Goal: Task Accomplishment & Management: Use online tool/utility

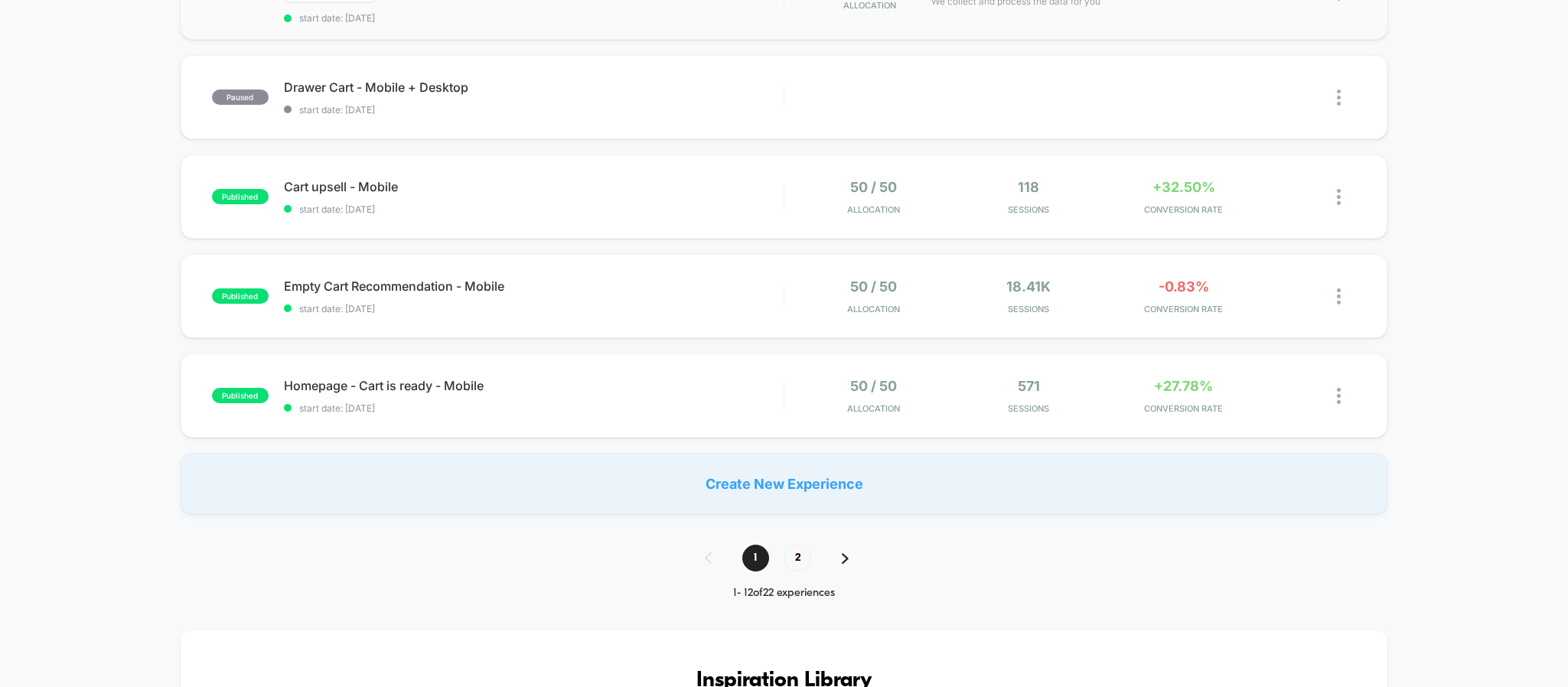
scroll to position [1147, 0]
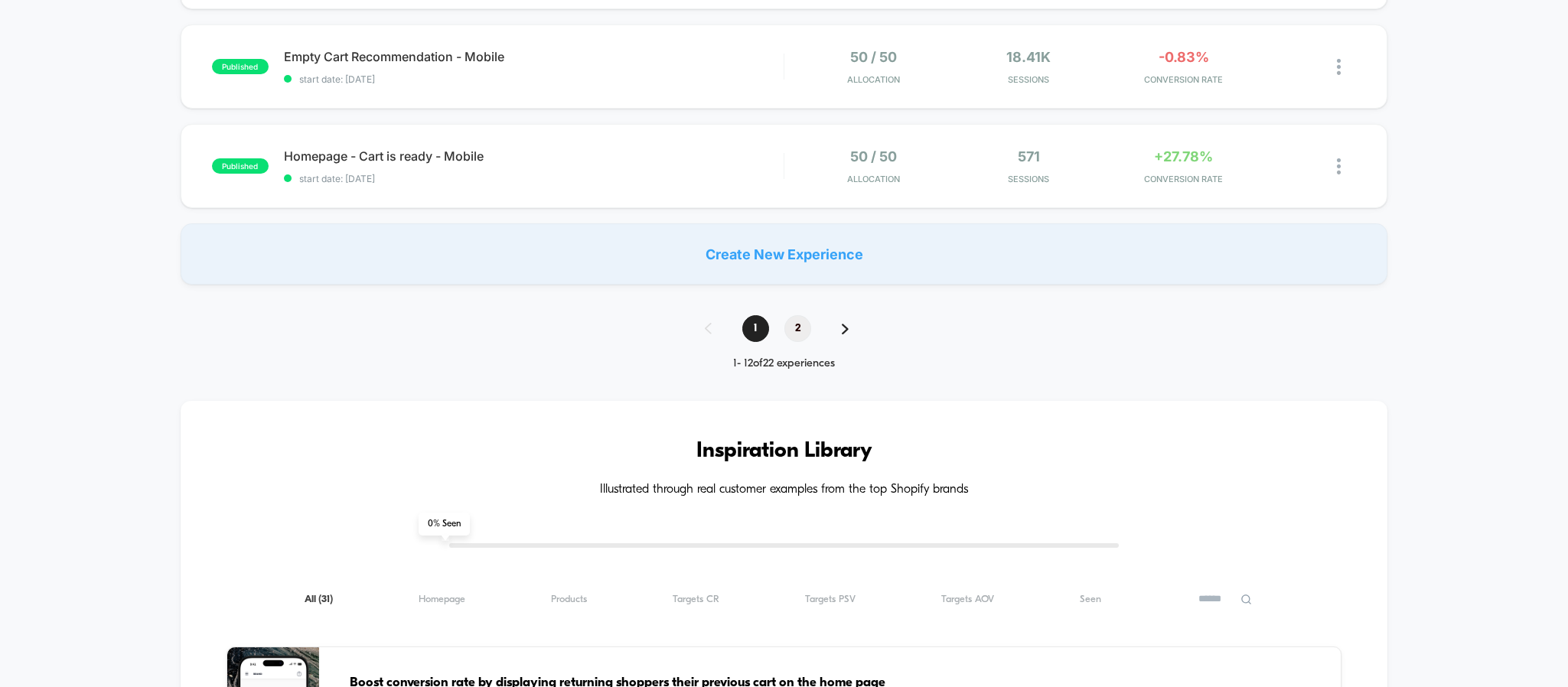
click at [799, 330] on span "2" at bounding box center [797, 328] width 27 height 26
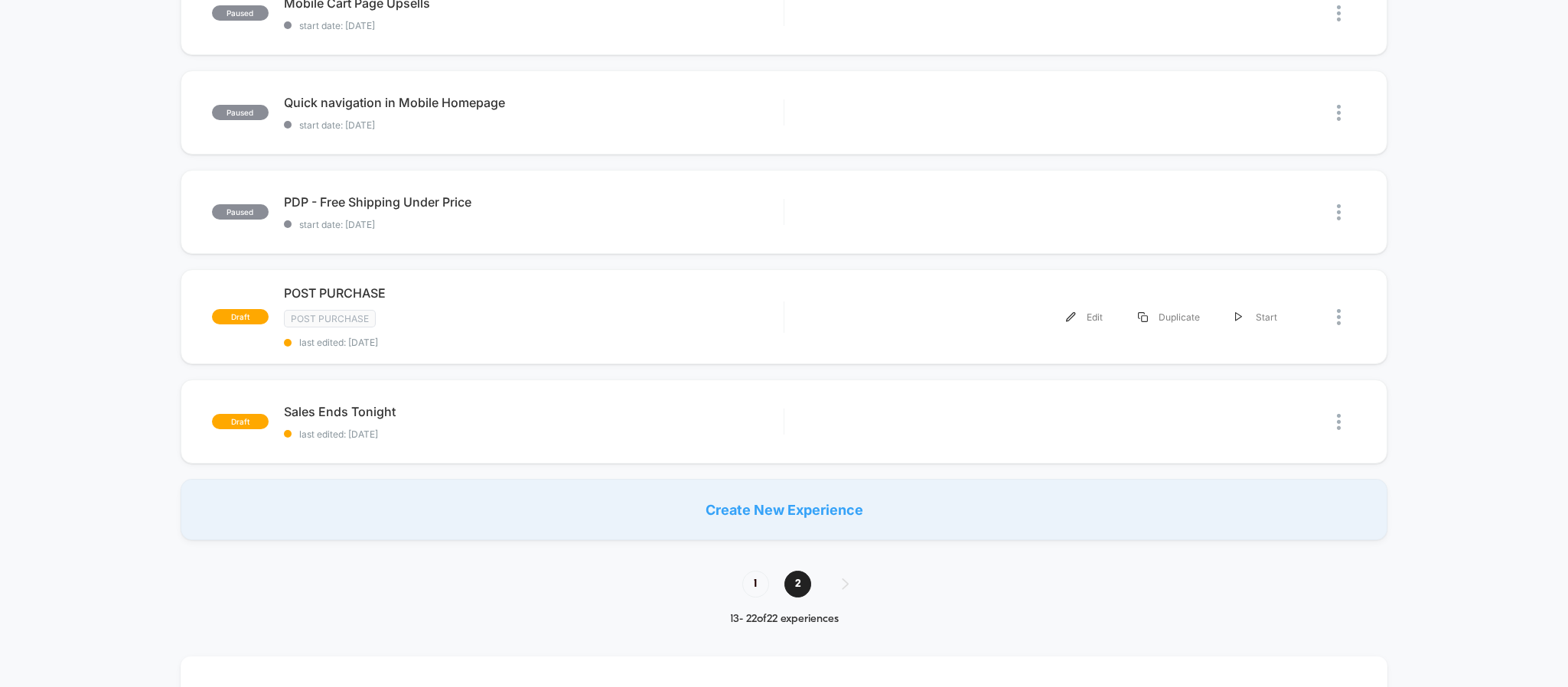
scroll to position [918, 0]
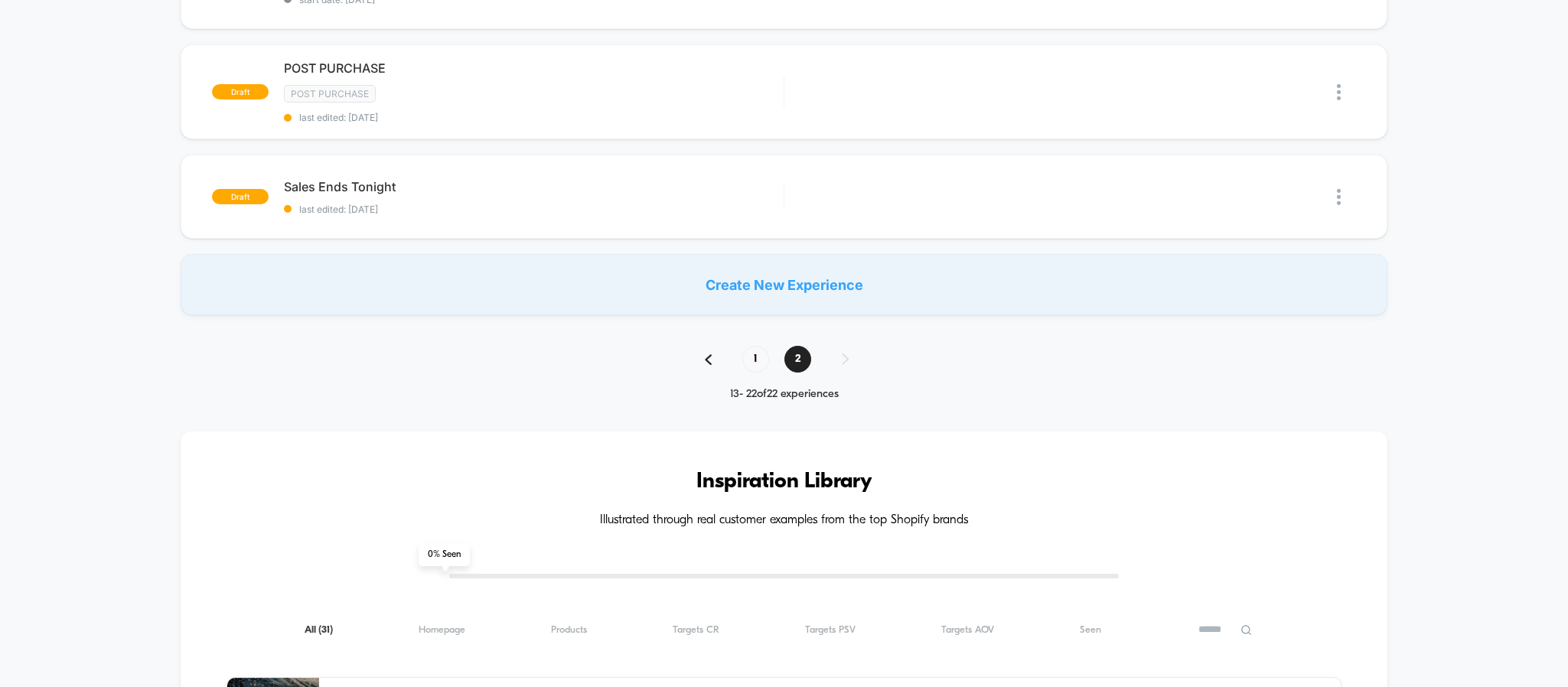
click at [774, 354] on div "1 2" at bounding box center [784, 359] width 189 height 26
click at [749, 357] on span "1" at bounding box center [756, 359] width 27 height 26
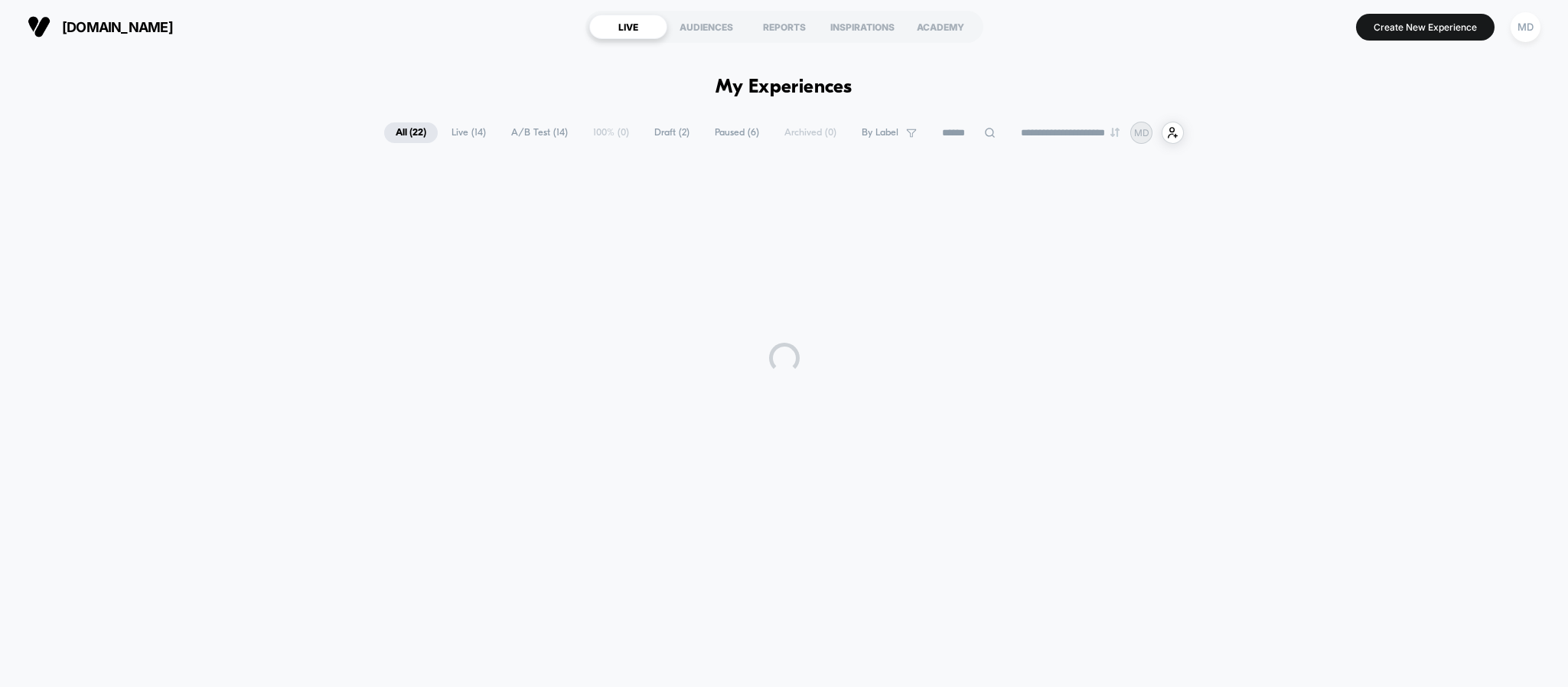
scroll to position [0, 0]
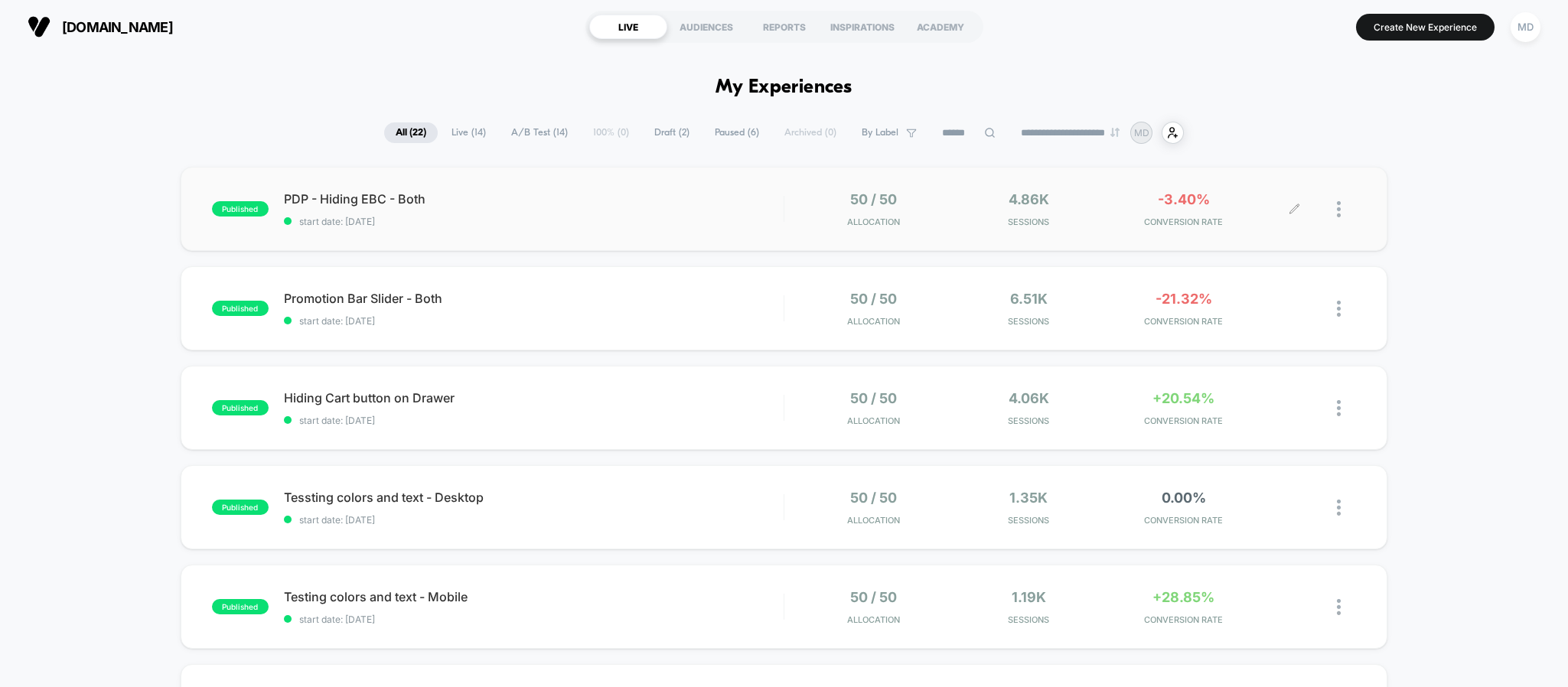
click at [1347, 206] on div at bounding box center [1346, 209] width 19 height 36
click at [1258, 191] on div "Pause" at bounding box center [1259, 190] width 137 height 34
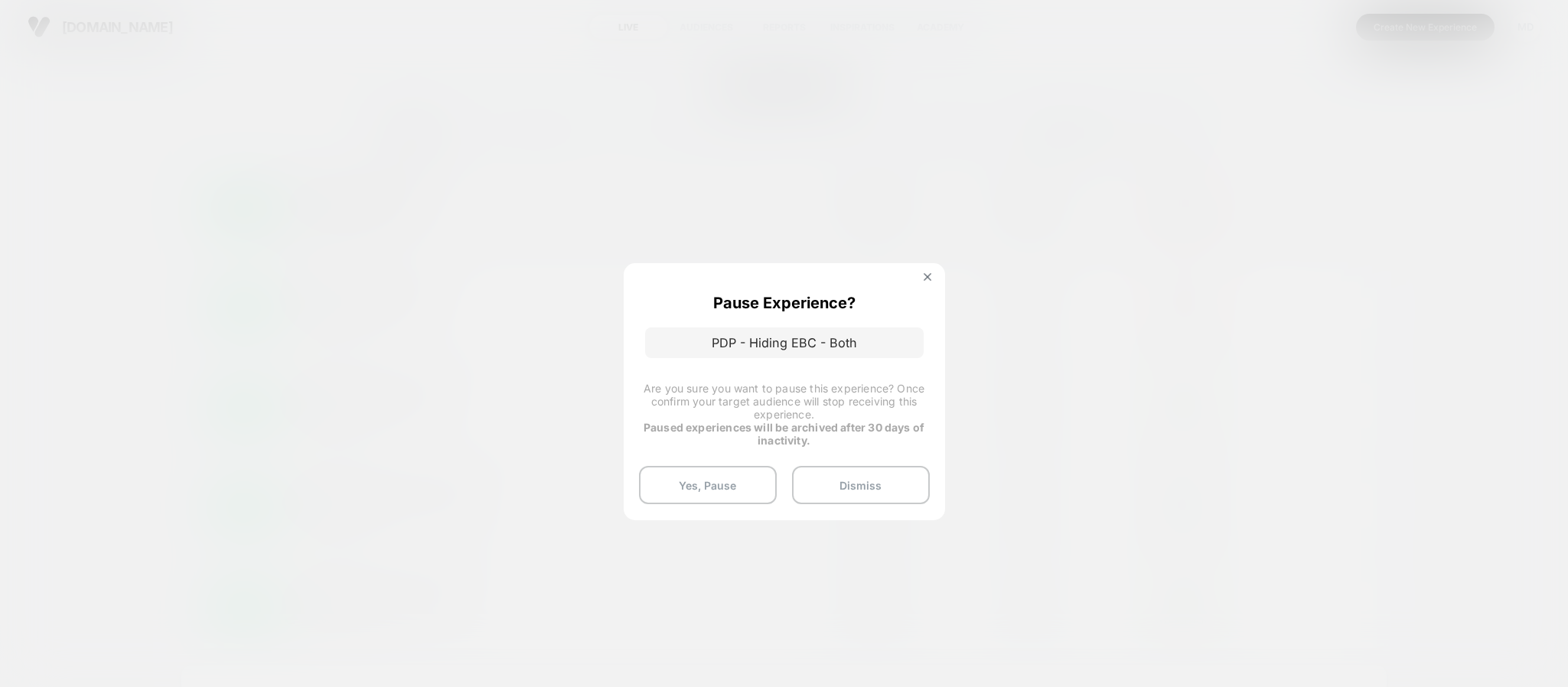
click at [733, 461] on div "Pause Experience? PDP - Hiding EBC - Both Are you sure you want to pause this e…" at bounding box center [784, 391] width 321 height 256
click at [735, 470] on button "Yes, Pause" at bounding box center [707, 484] width 137 height 38
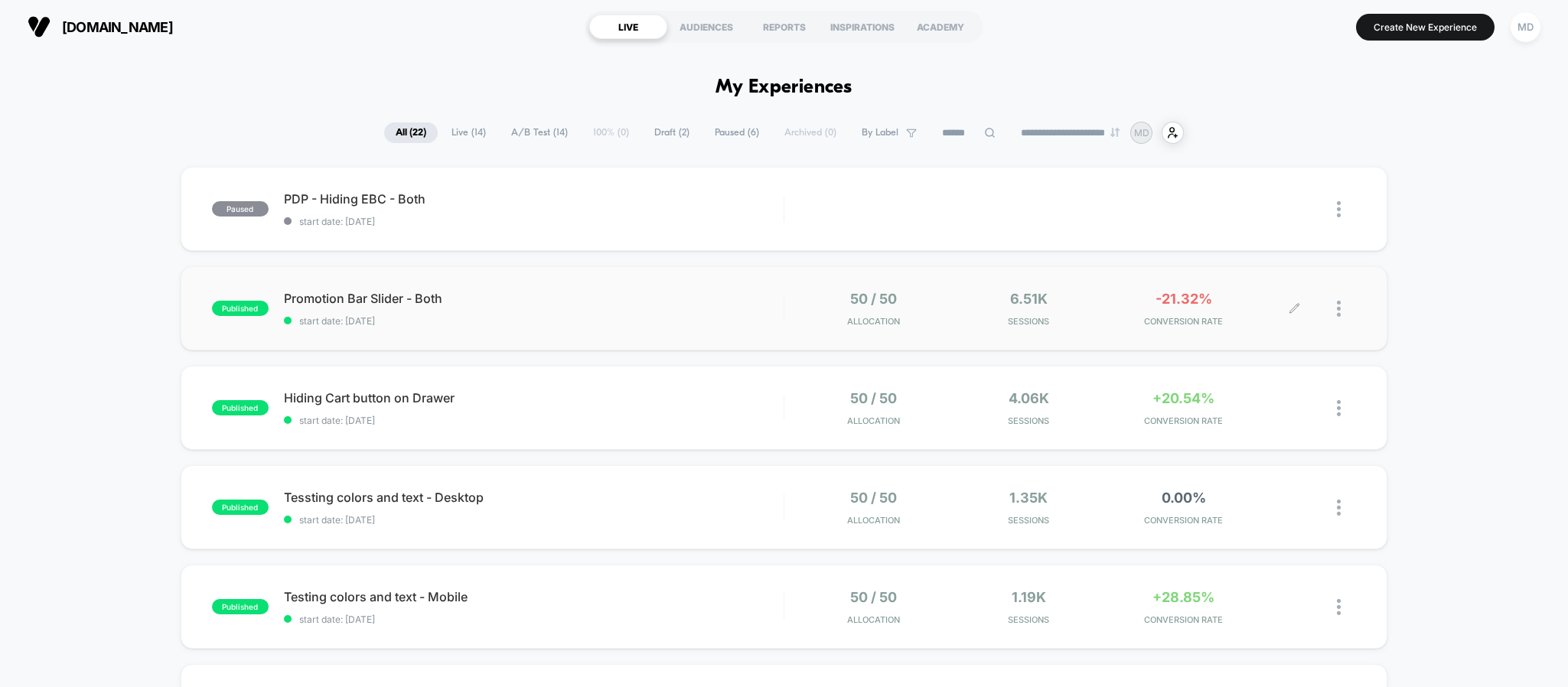
click at [1341, 306] on div at bounding box center [1346, 308] width 19 height 36
click at [1233, 285] on div "Pause" at bounding box center [1259, 290] width 137 height 34
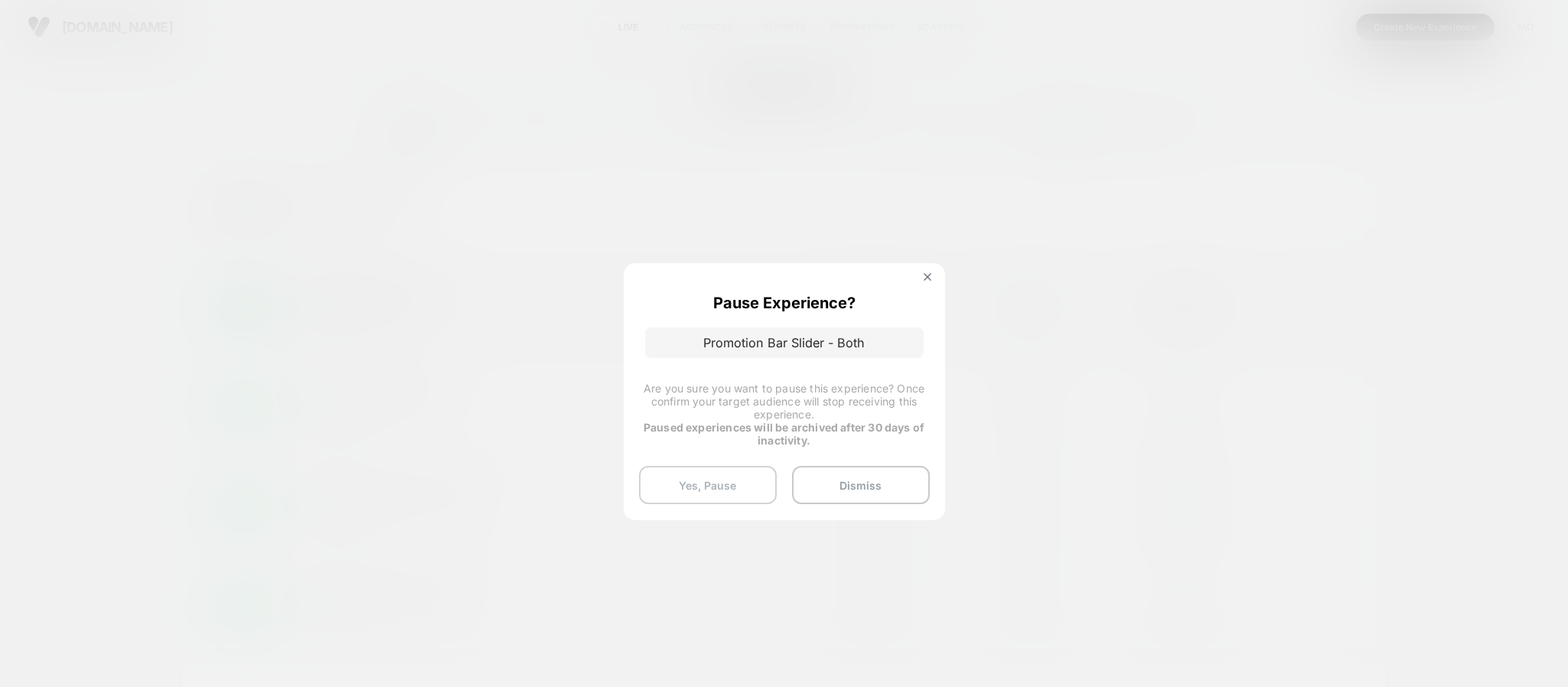
click at [684, 482] on button "Yes, Pause" at bounding box center [707, 484] width 137 height 38
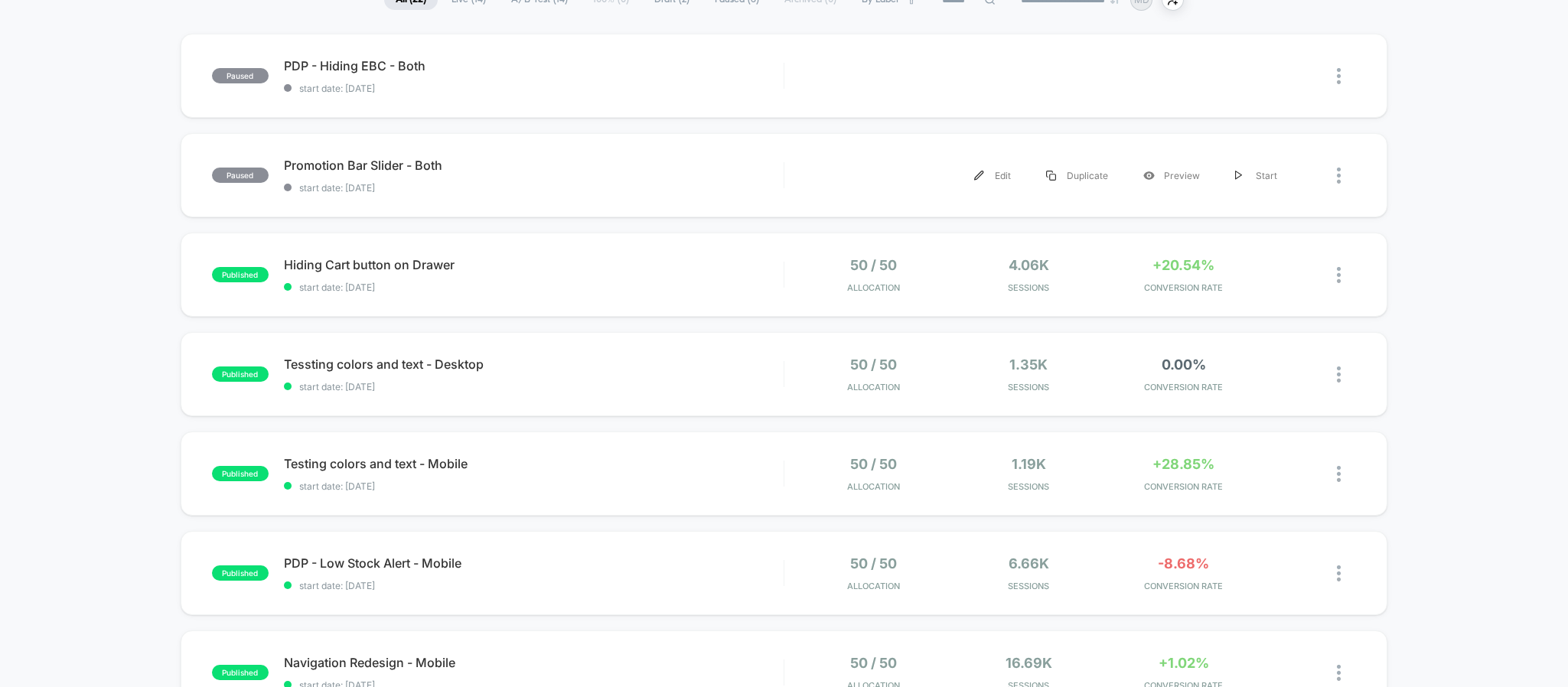
scroll to position [229, 0]
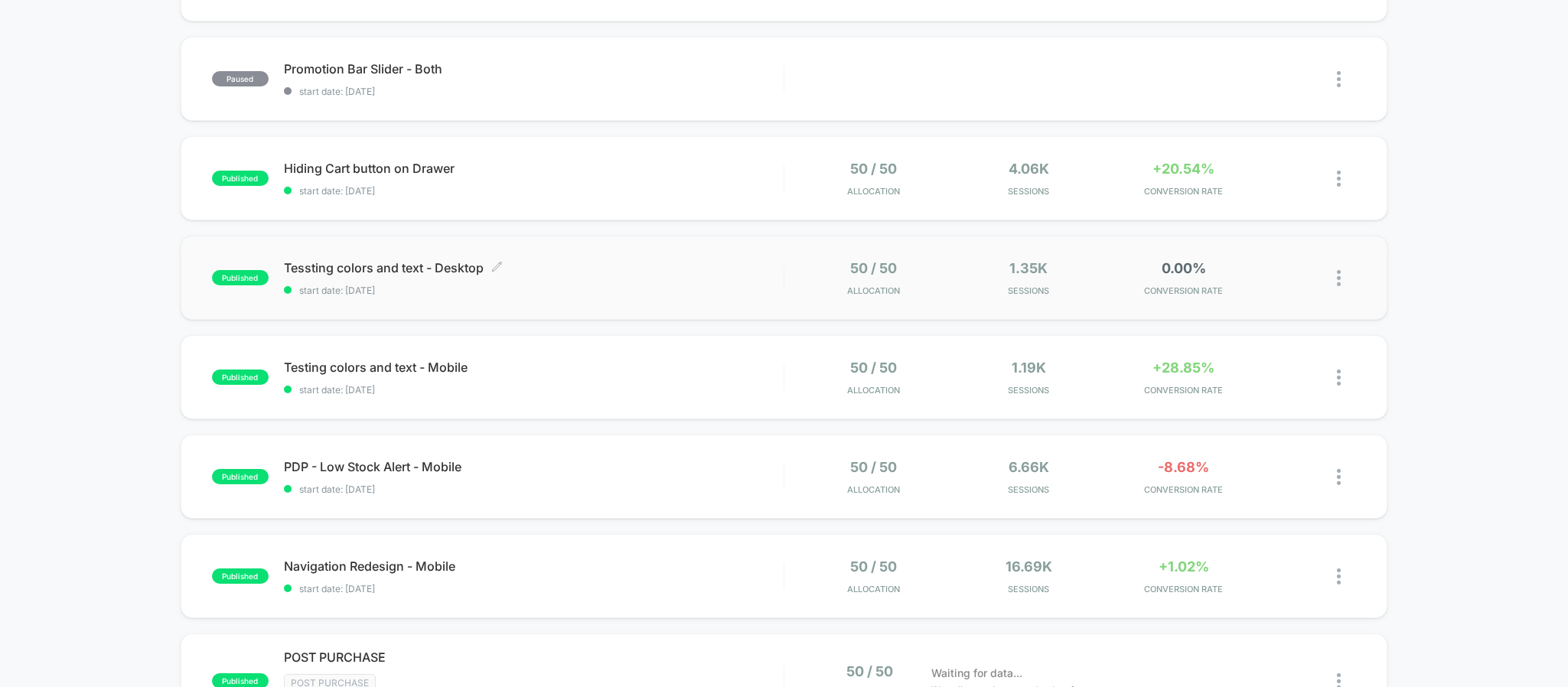
click at [648, 275] on div "Tessting colors and text - Desktop Click to edit experience details Click to ed…" at bounding box center [534, 278] width 500 height 36
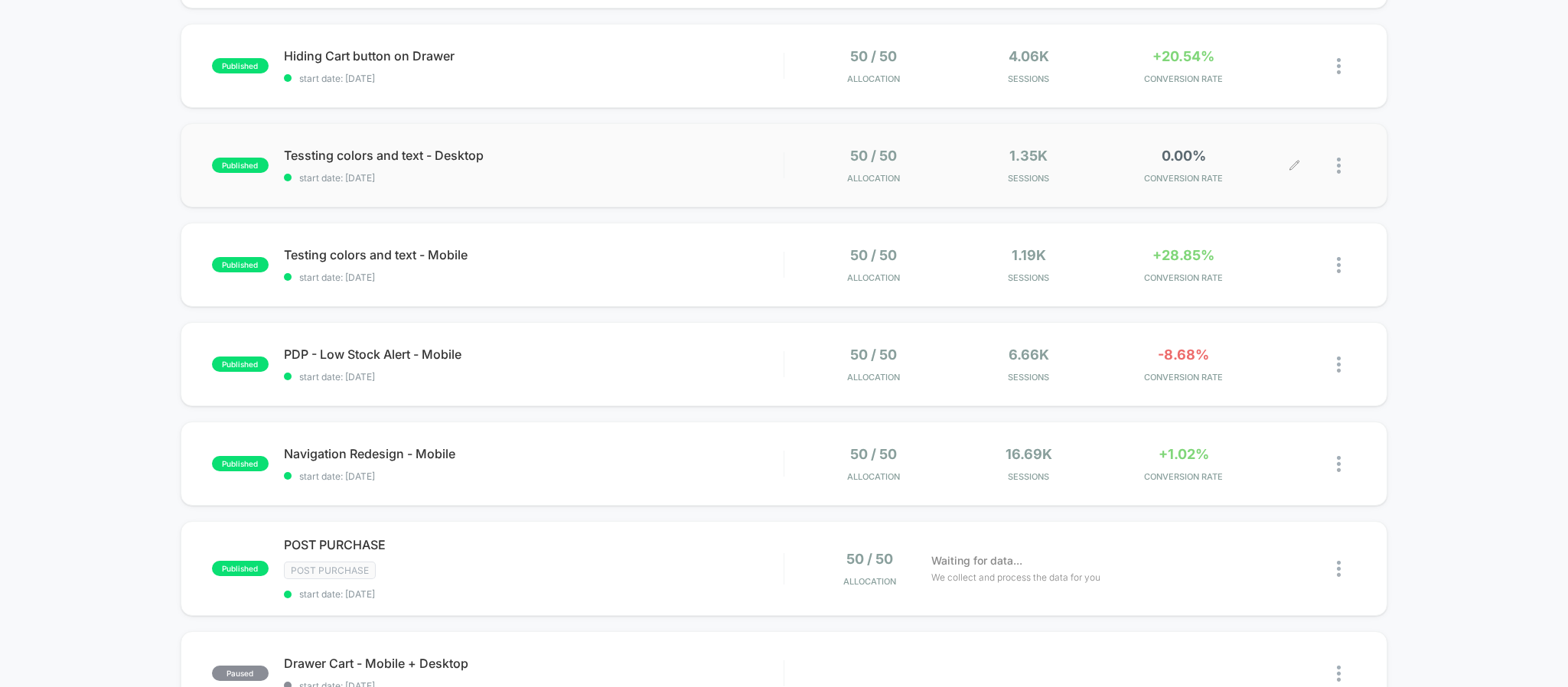
scroll to position [344, 0]
click at [601, 349] on span "PDP - Low Stock Alert - Mobile Click to edit experience details" at bounding box center [534, 352] width 500 height 15
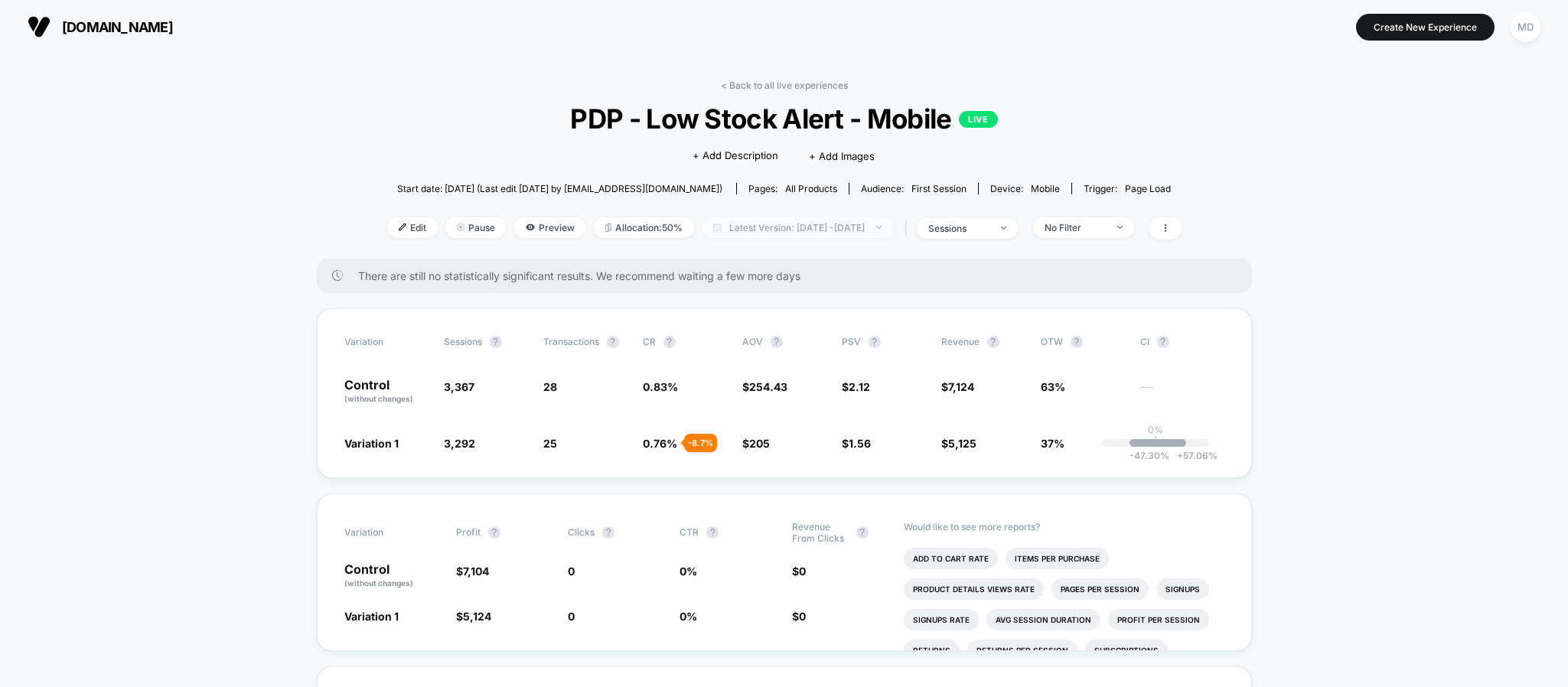
click at [790, 235] on span "Latest Version: [DATE] - [DATE]" at bounding box center [797, 227] width 191 height 21
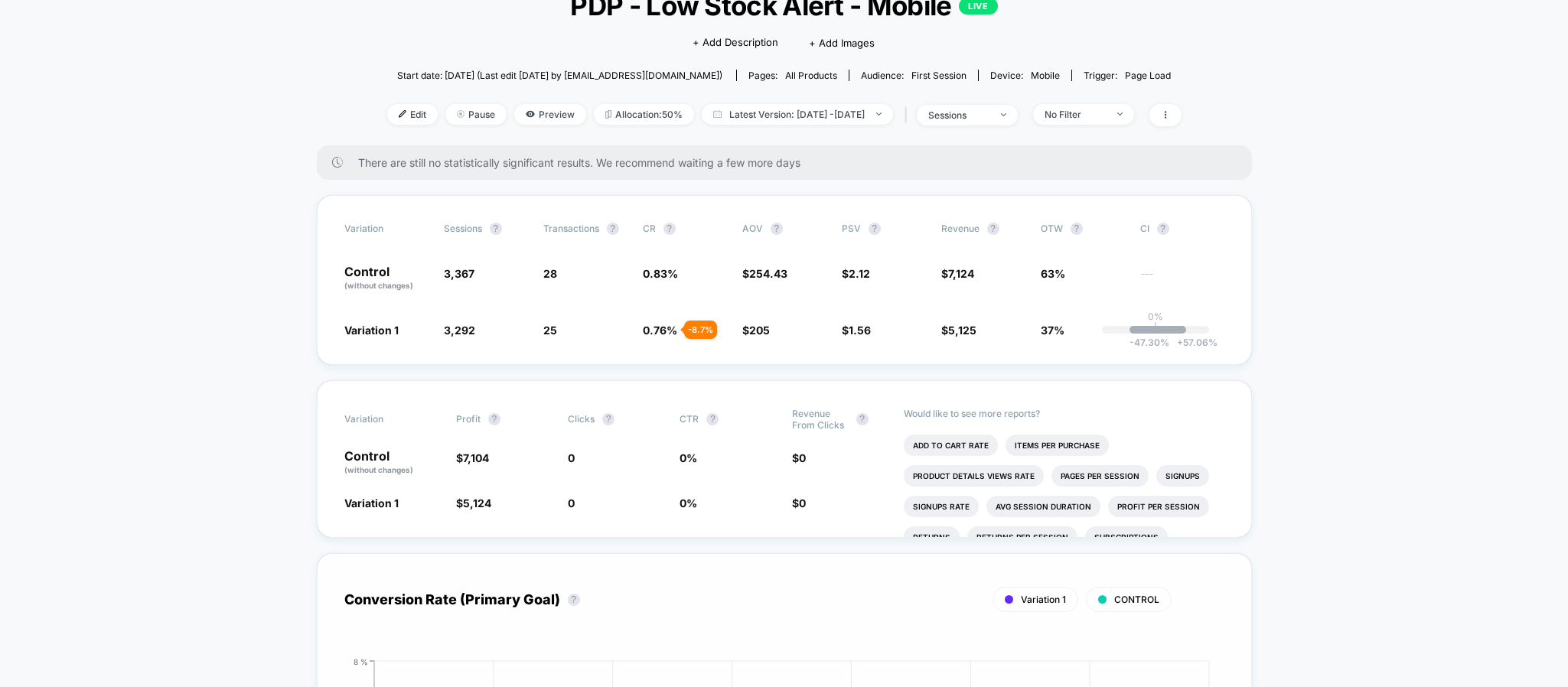
scroll to position [459, 0]
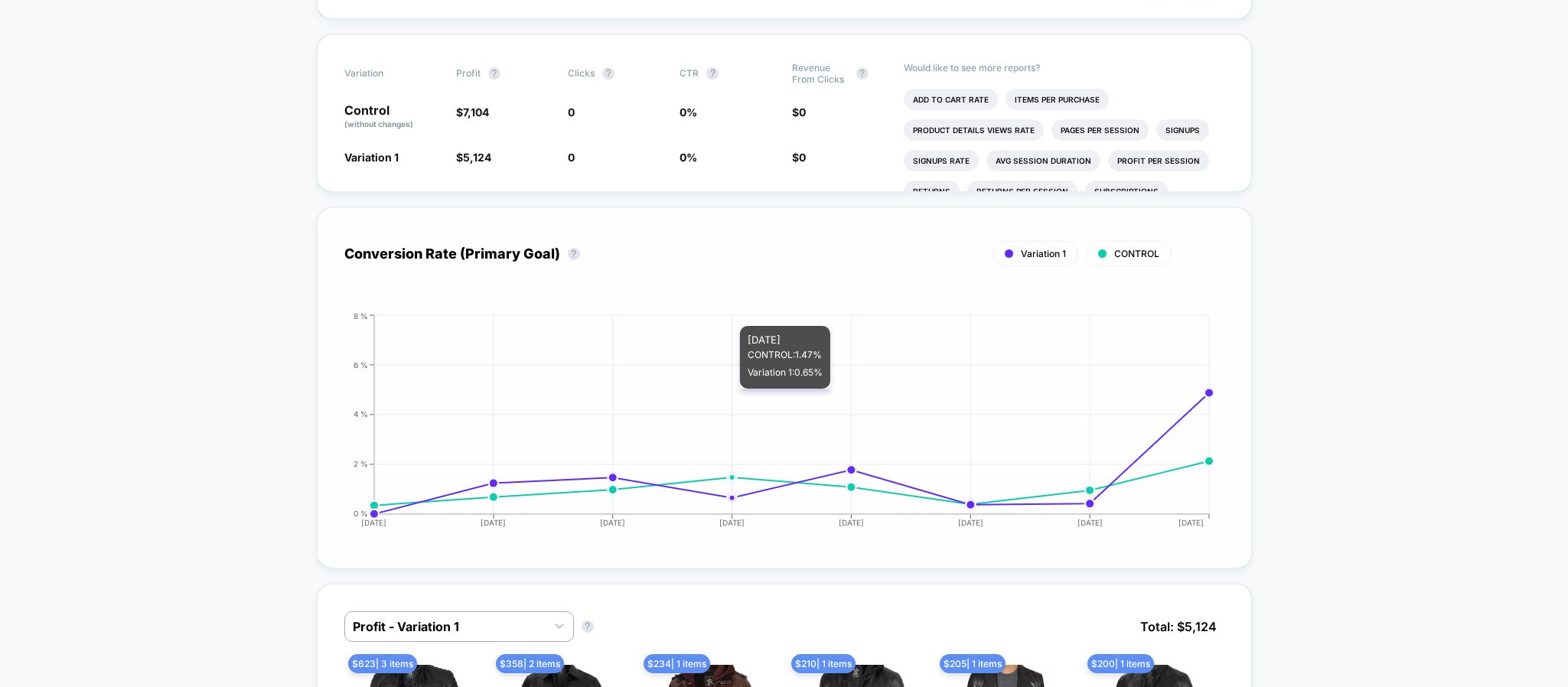
drag, startPoint x: 781, startPoint y: 319, endPoint x: 795, endPoint y: 314, distance: 14.9
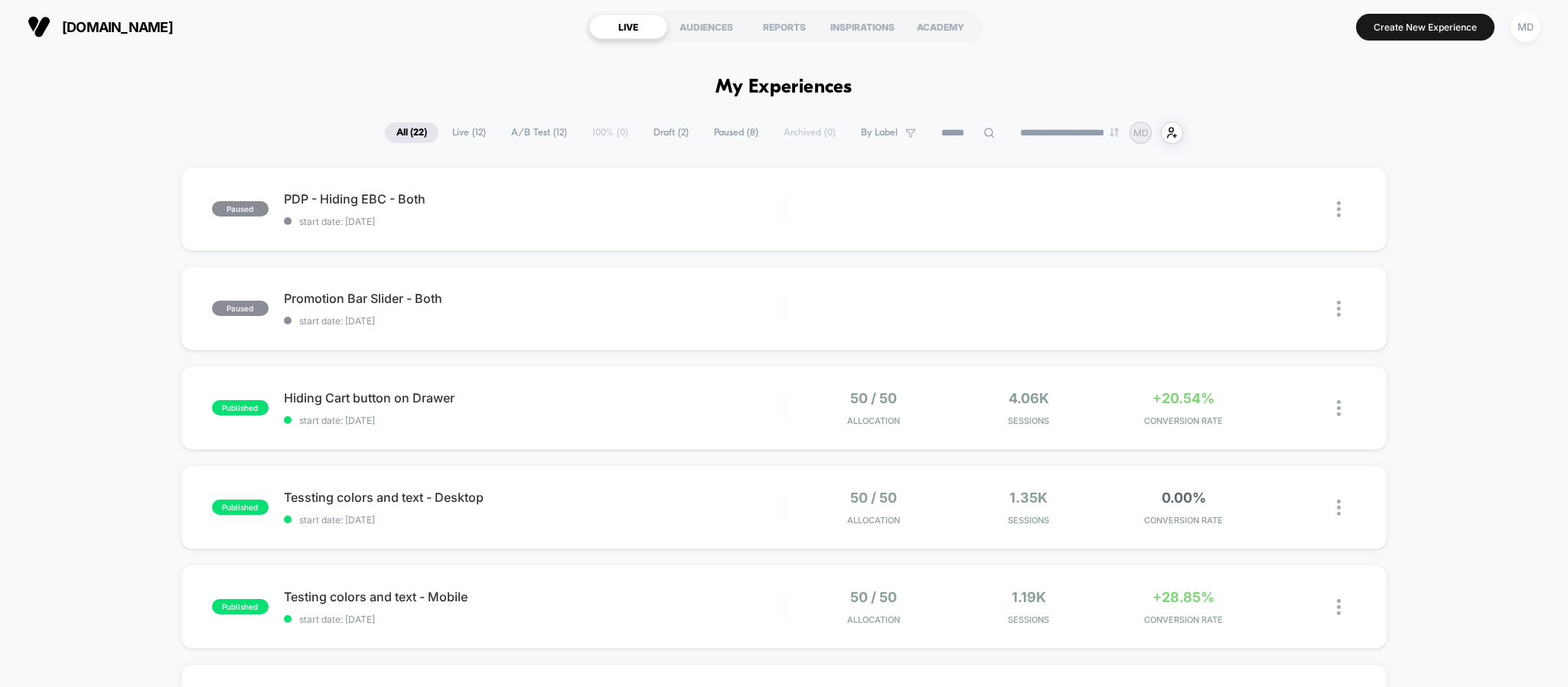
click at [462, 133] on span "Live ( 12 )" at bounding box center [469, 132] width 57 height 21
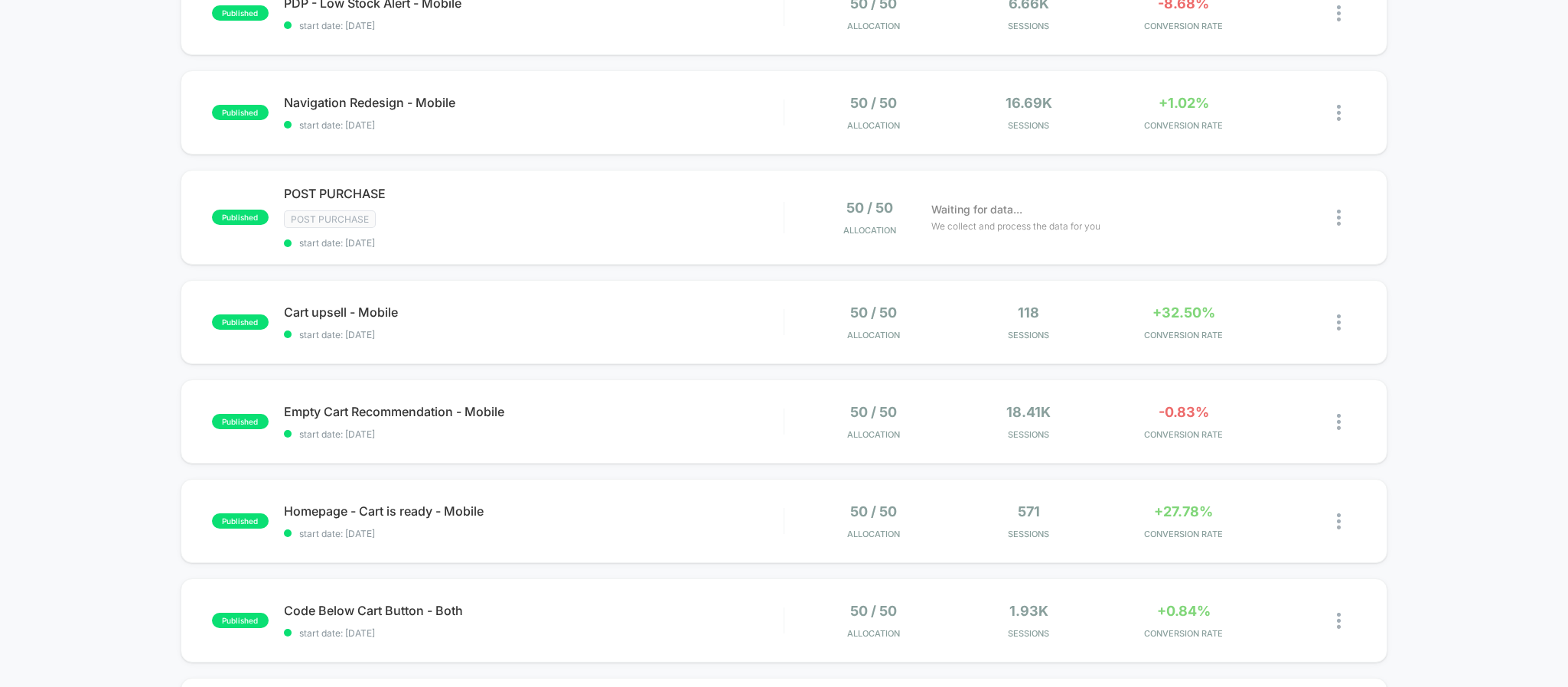
scroll to position [459, 0]
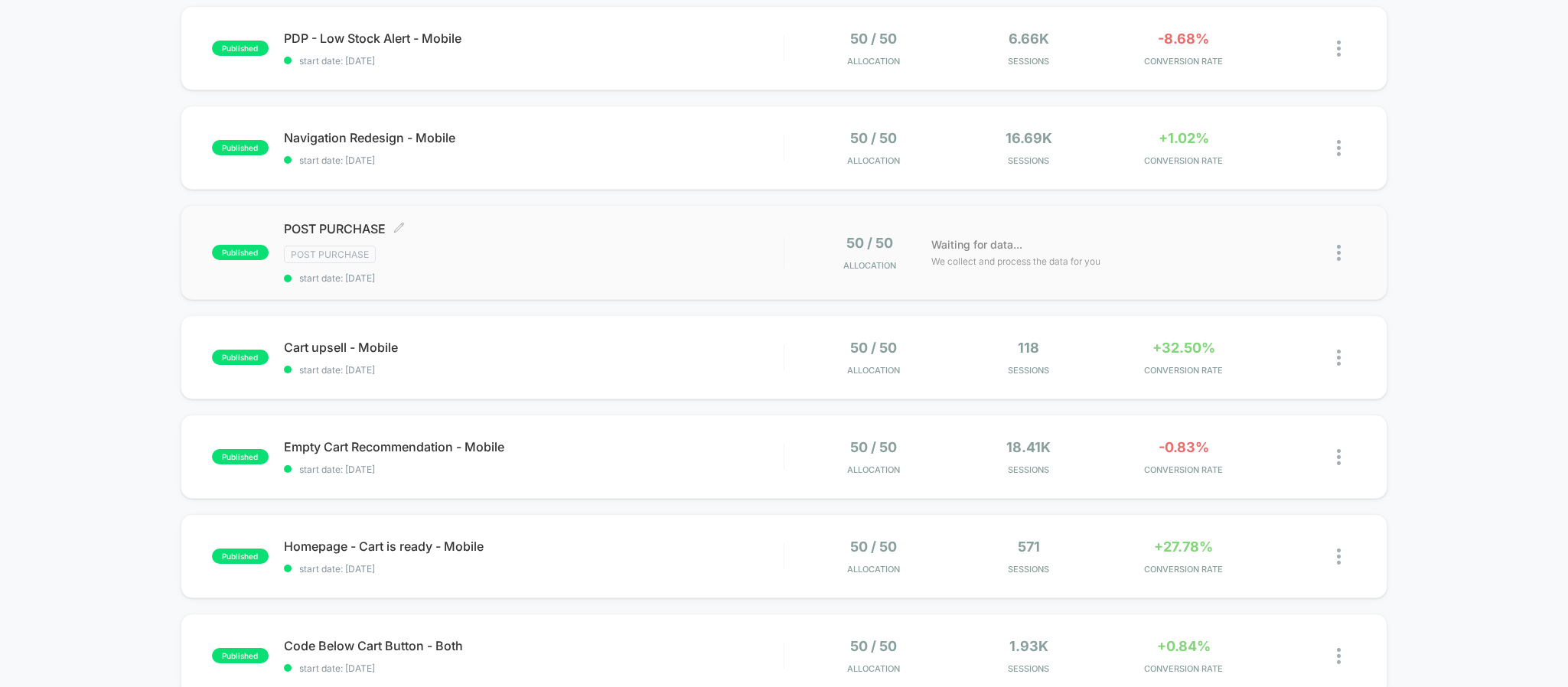
click at [343, 225] on span "POST PURCHASE Click to edit experience details" at bounding box center [534, 229] width 500 height 15
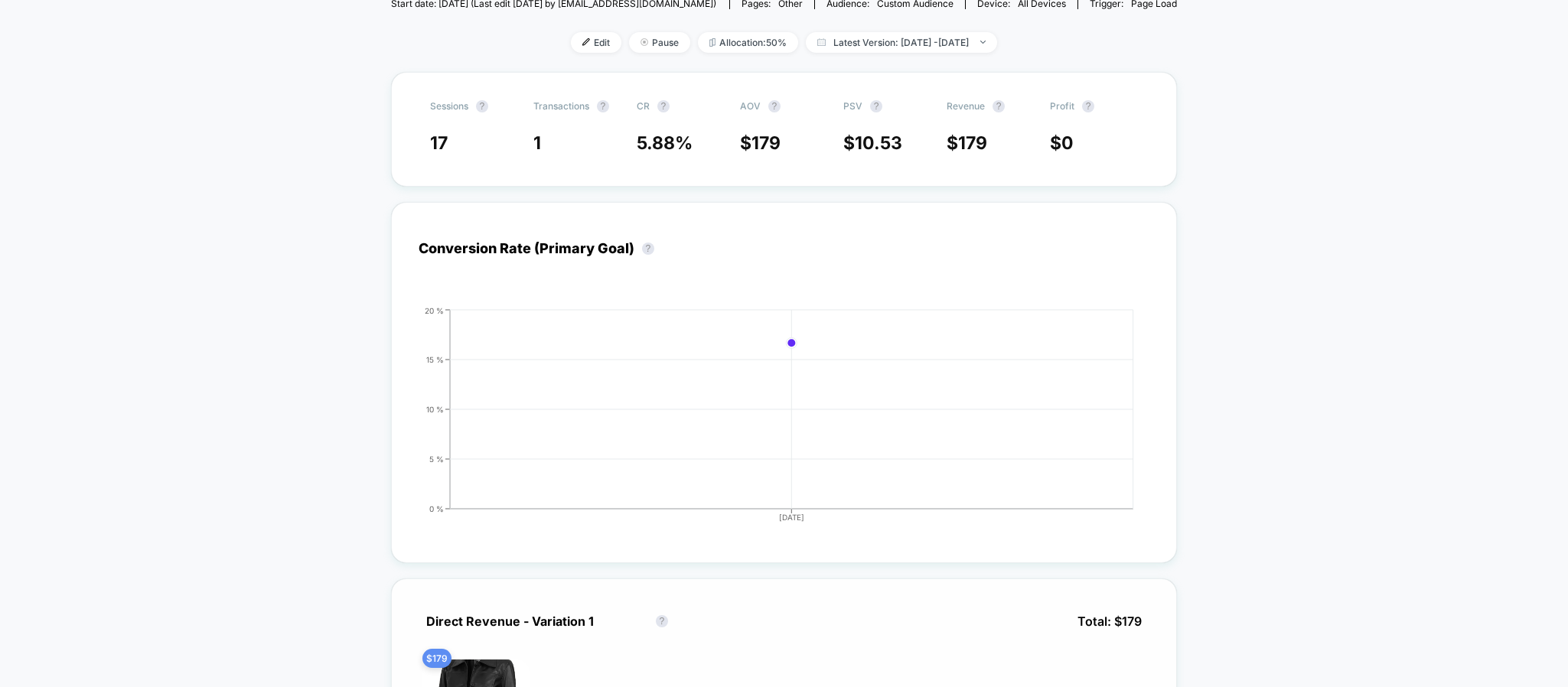
scroll to position [440, 0]
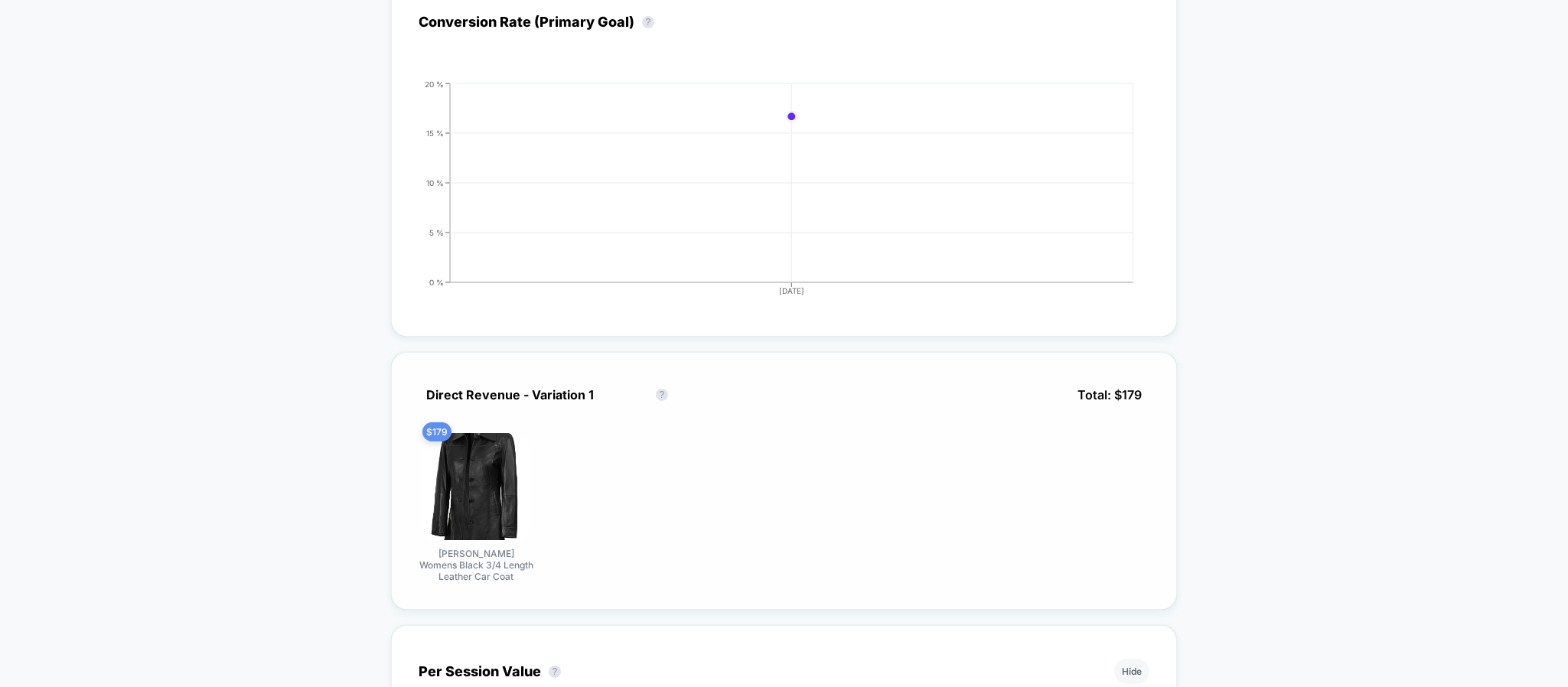
click at [478, 455] on img at bounding box center [475, 485] width 107 height 107
click at [476, 491] on img at bounding box center [475, 485] width 107 height 107
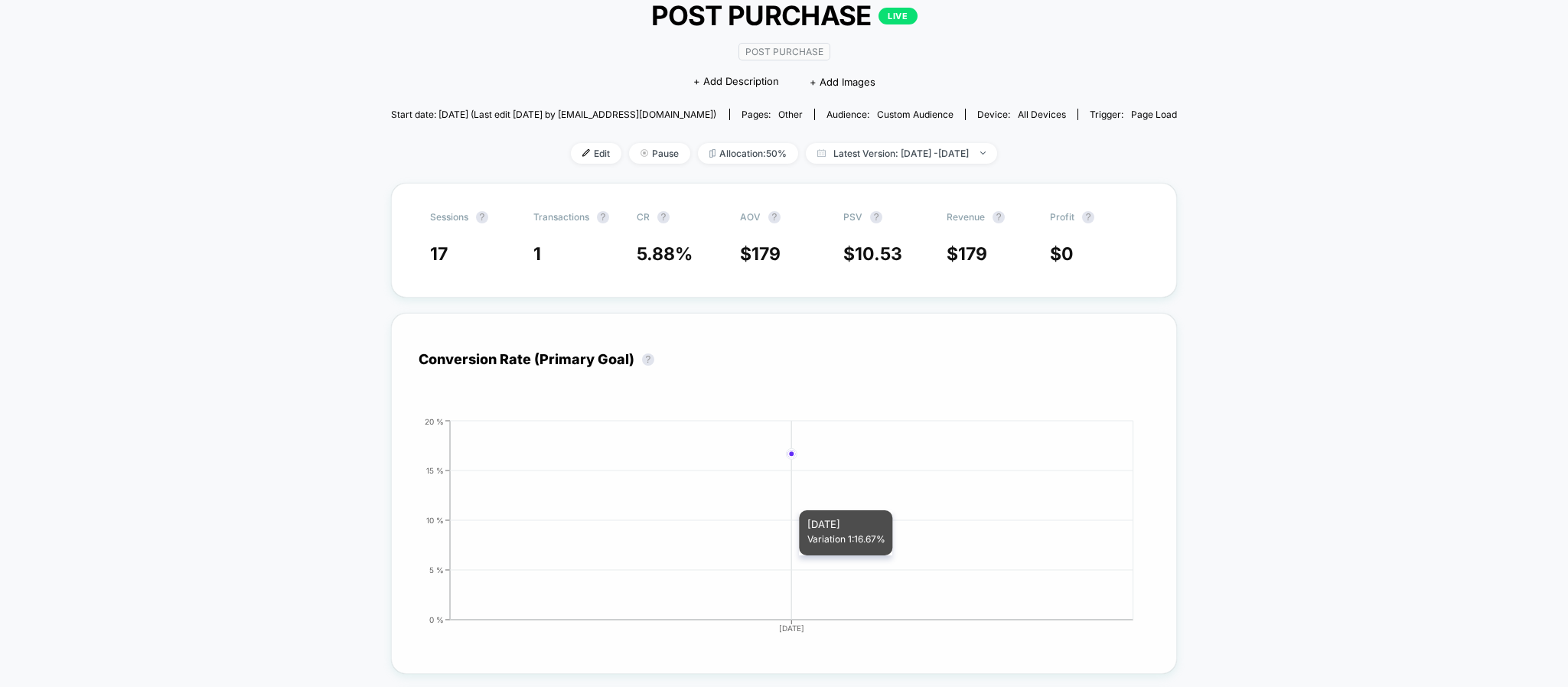
scroll to position [0, 0]
